Goal: Task Accomplishment & Management: Manage account settings

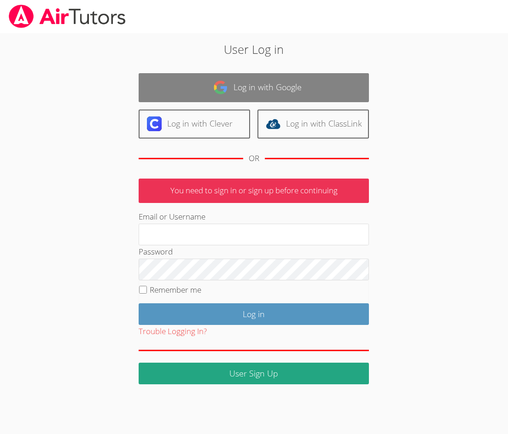
click at [239, 87] on link "Log in with Google" at bounding box center [254, 87] width 230 height 29
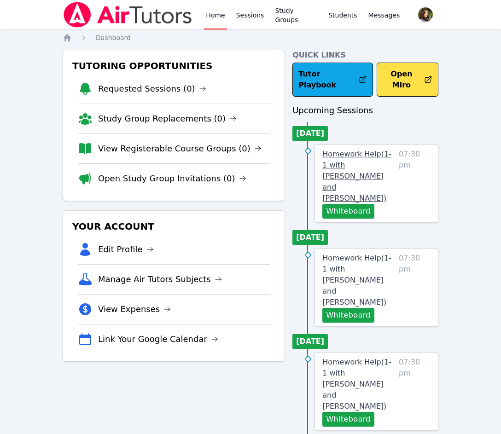
click at [383, 153] on span "Homework Help ( 1-1 with [PERSON_NAME] and [PERSON_NAME] )" at bounding box center [356, 176] width 69 height 53
